Goal: Find contact information: Find contact information

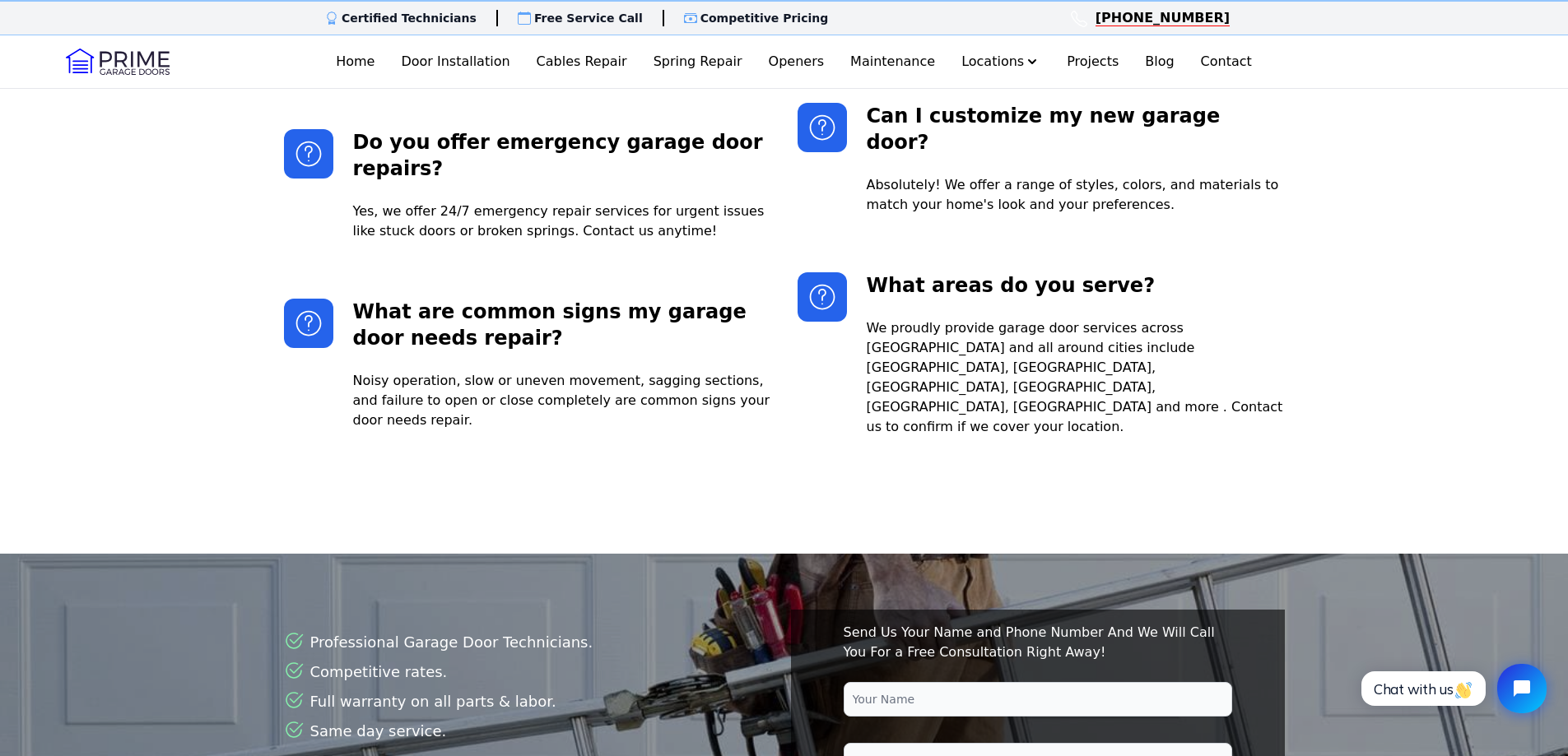
scroll to position [3647, 0]
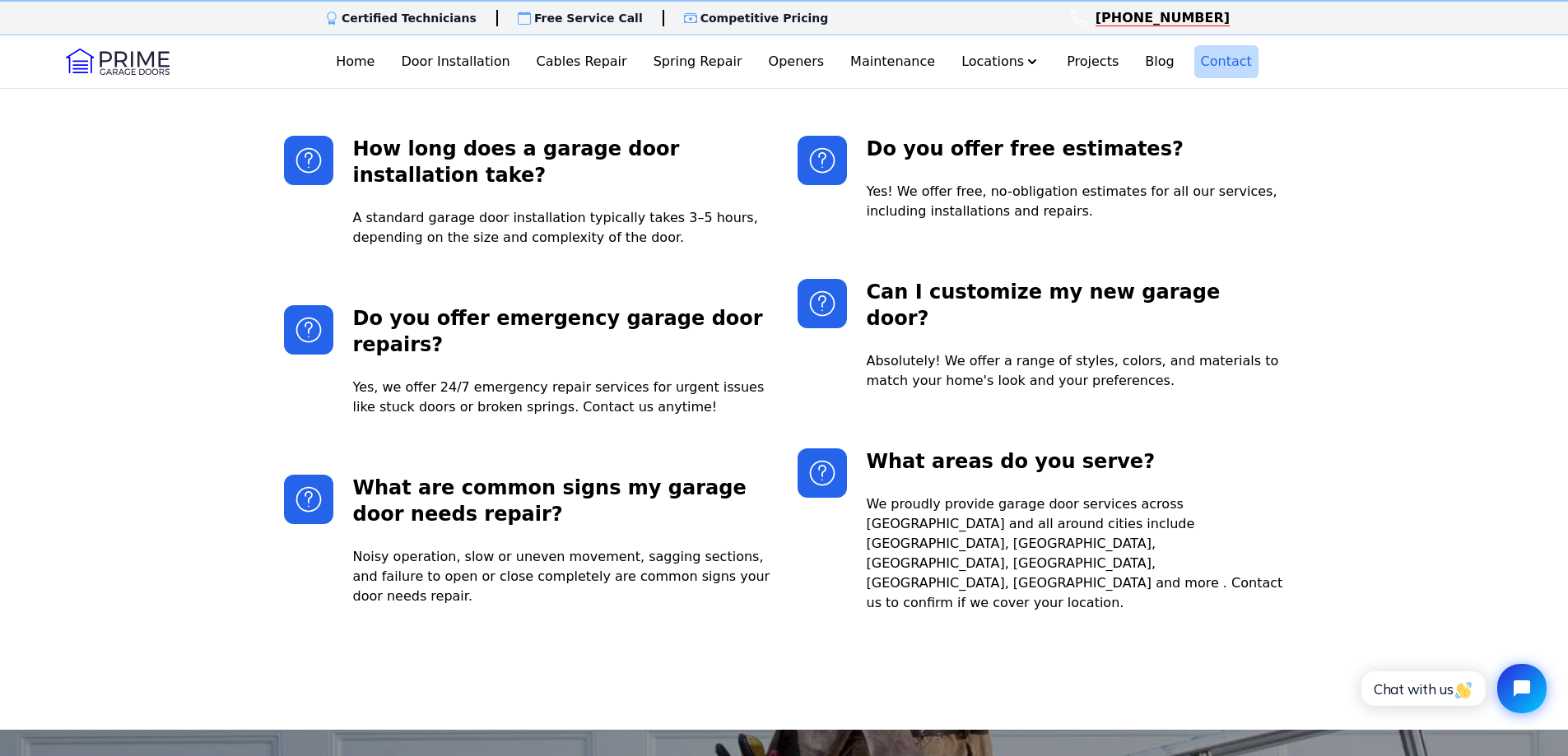
click at [1196, 60] on link "Contact" at bounding box center [1226, 62] width 64 height 33
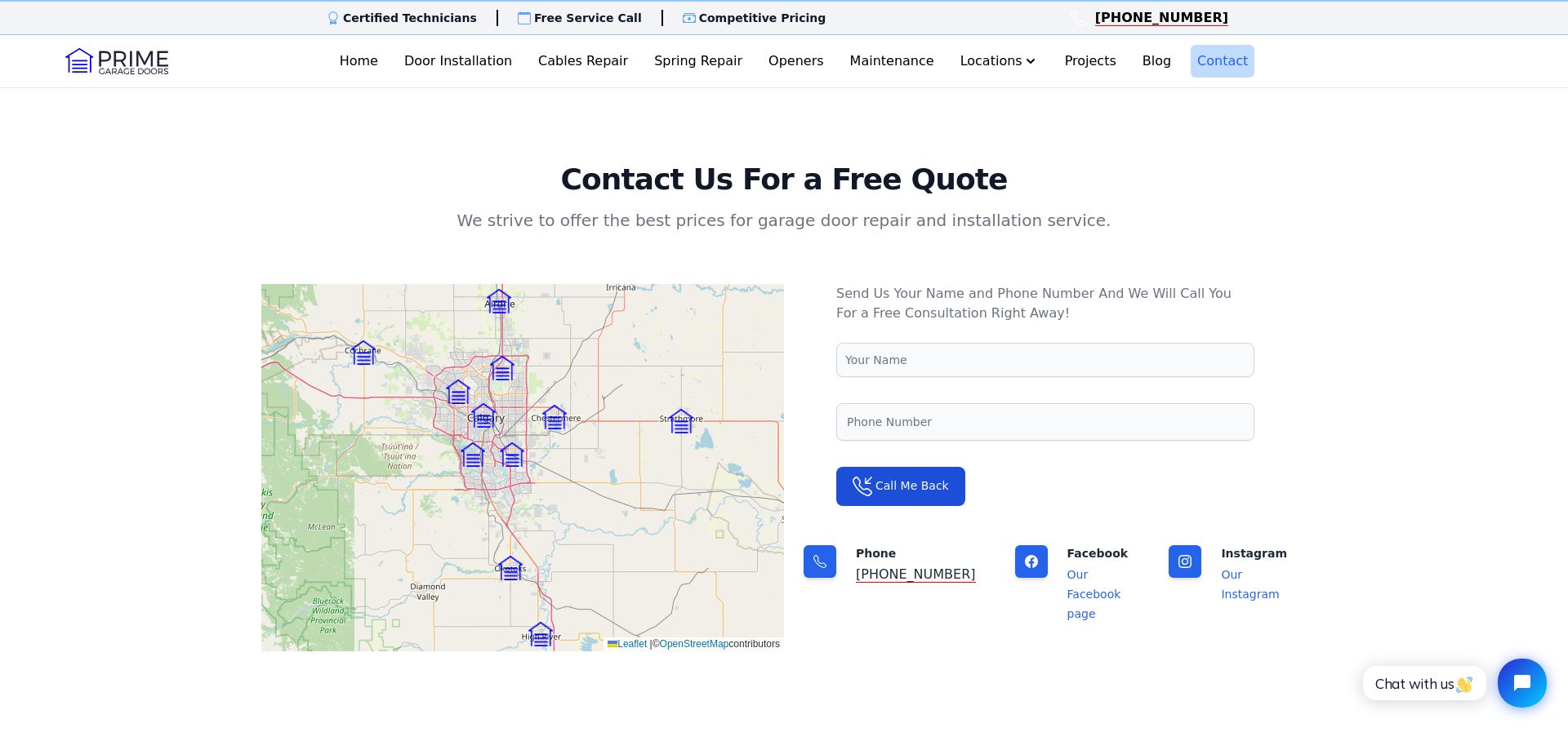
drag, startPoint x: 739, startPoint y: 20, endPoint x: 659, endPoint y: 20, distance: 80.0
click at [659, 20] on div "Certified Technicians Certified Techs Free Service Call Free Visit Competitive …" at bounding box center [784, 17] width 1568 height 35
click at [509, 125] on div "Certified Technicians Certified Techs Free Service Call Free Visit Competitive …" at bounding box center [784, 375] width 1568 height 750
click at [385, 61] on link "Home" at bounding box center [359, 61] width 52 height 32
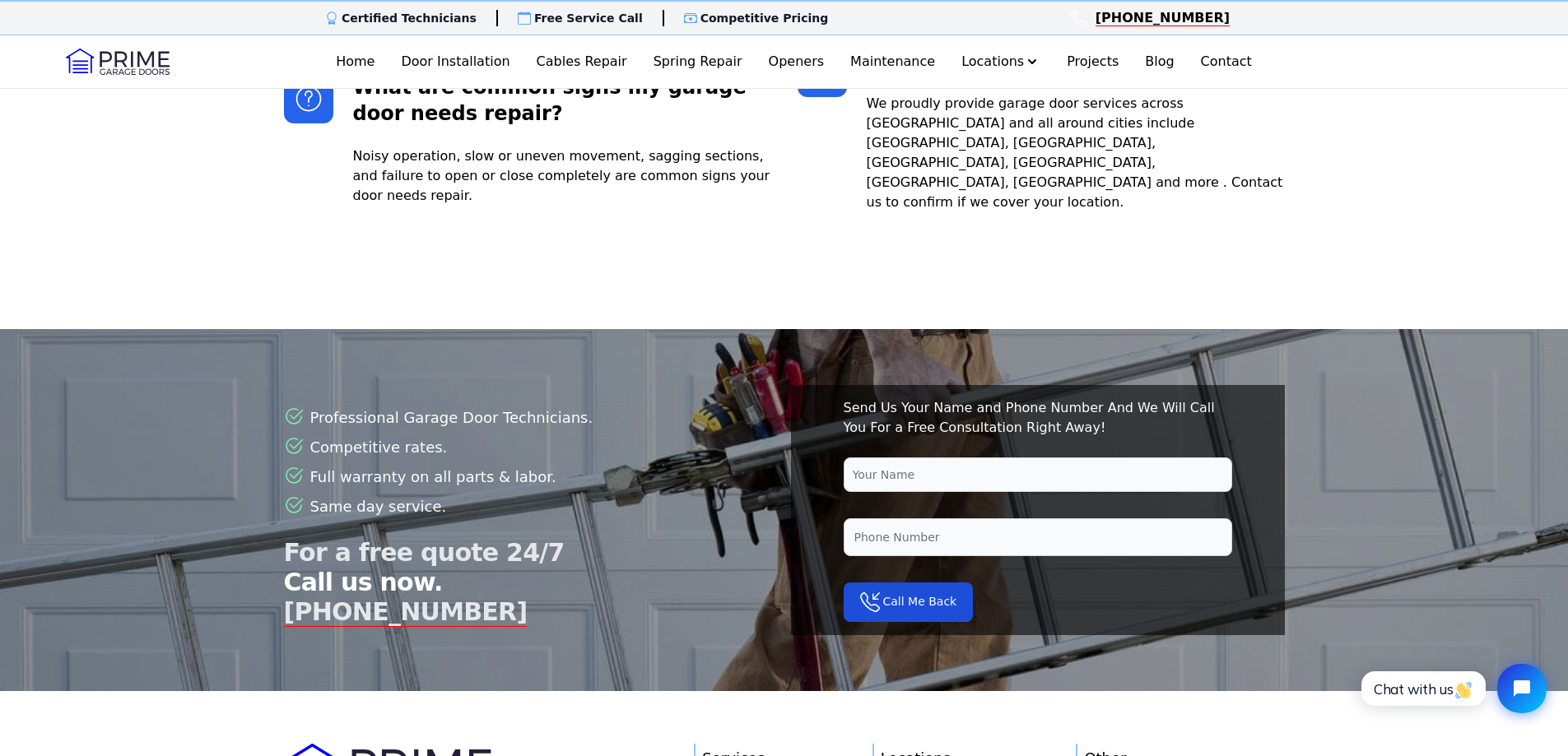
scroll to position [4223, 0]
